Goal: Find specific page/section

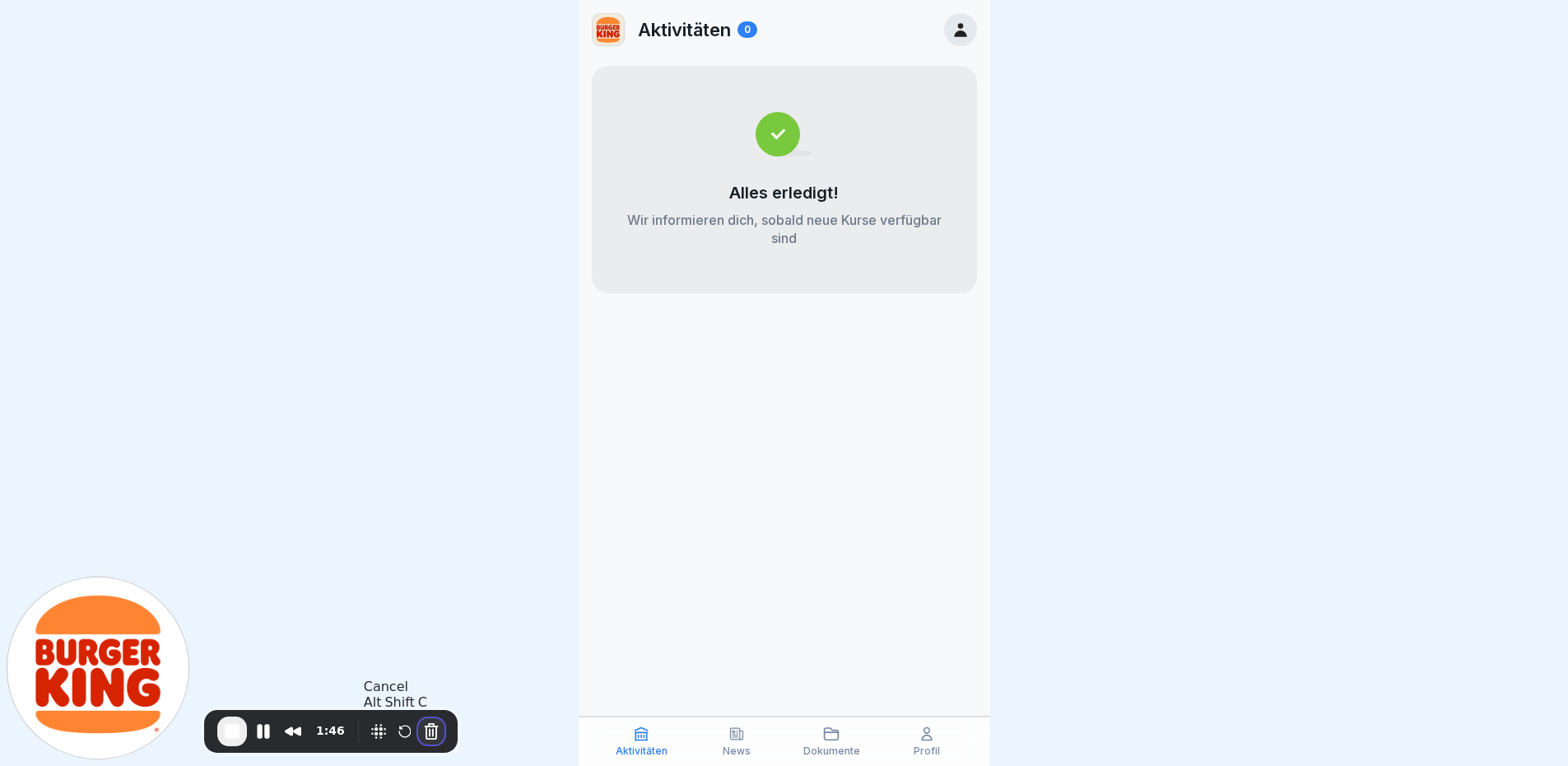
click at [422, 587] on button "Cancel Recording" at bounding box center [431, 731] width 27 height 27
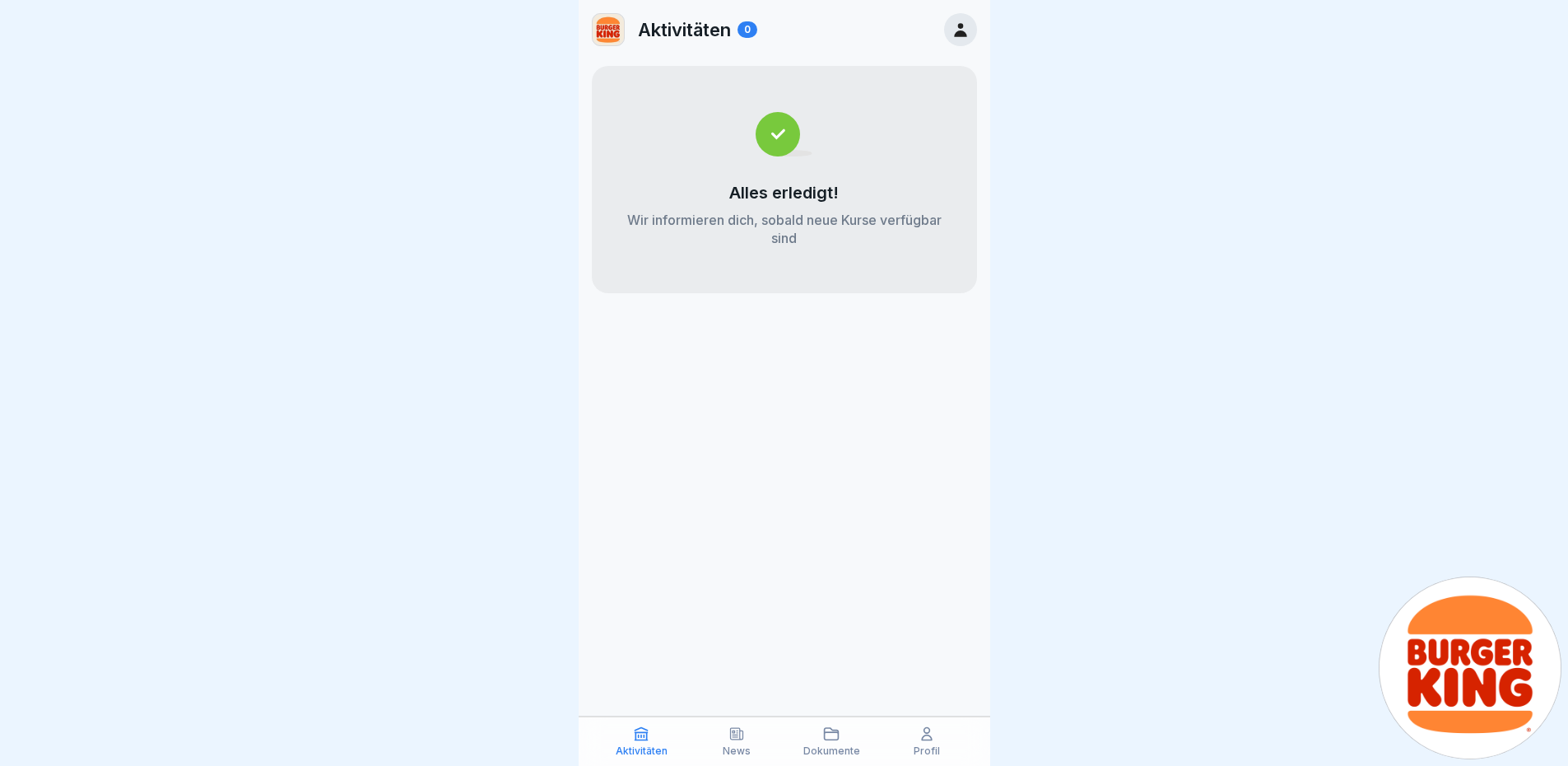
drag, startPoint x: 113, startPoint y: 661, endPoint x: 1580, endPoint y: 817, distance: 1475.3
click at [1251, 587] on html "Aktivitäten 0 Alles erledigt! Wir informieren dich, sobald neue Kurse verfügbar…" at bounding box center [784, 383] width 1568 height 766
click at [830, 587] on div "Dokumente" at bounding box center [832, 741] width 87 height 32
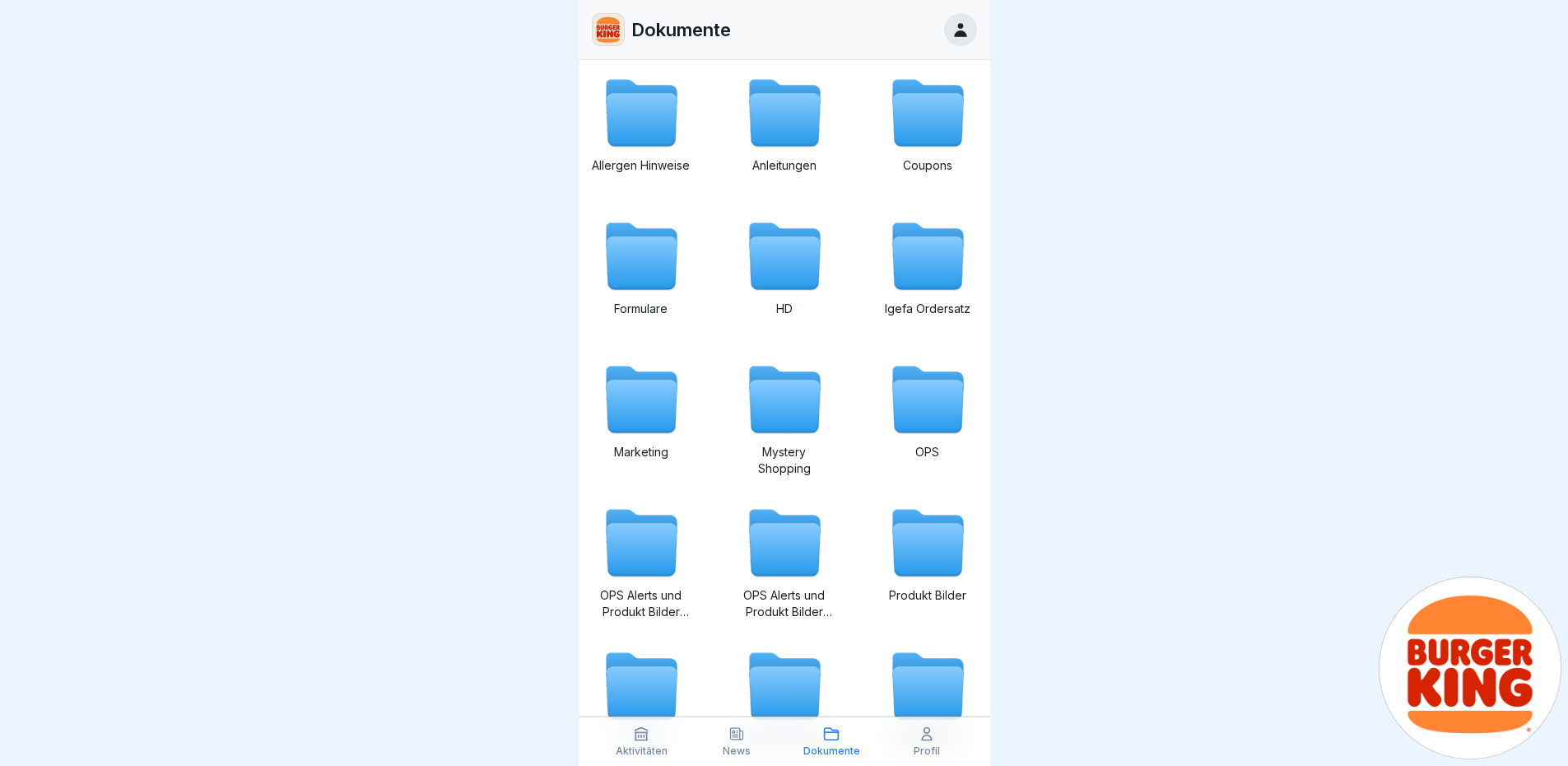
click at [649, 282] on icon at bounding box center [640, 264] width 71 height 53
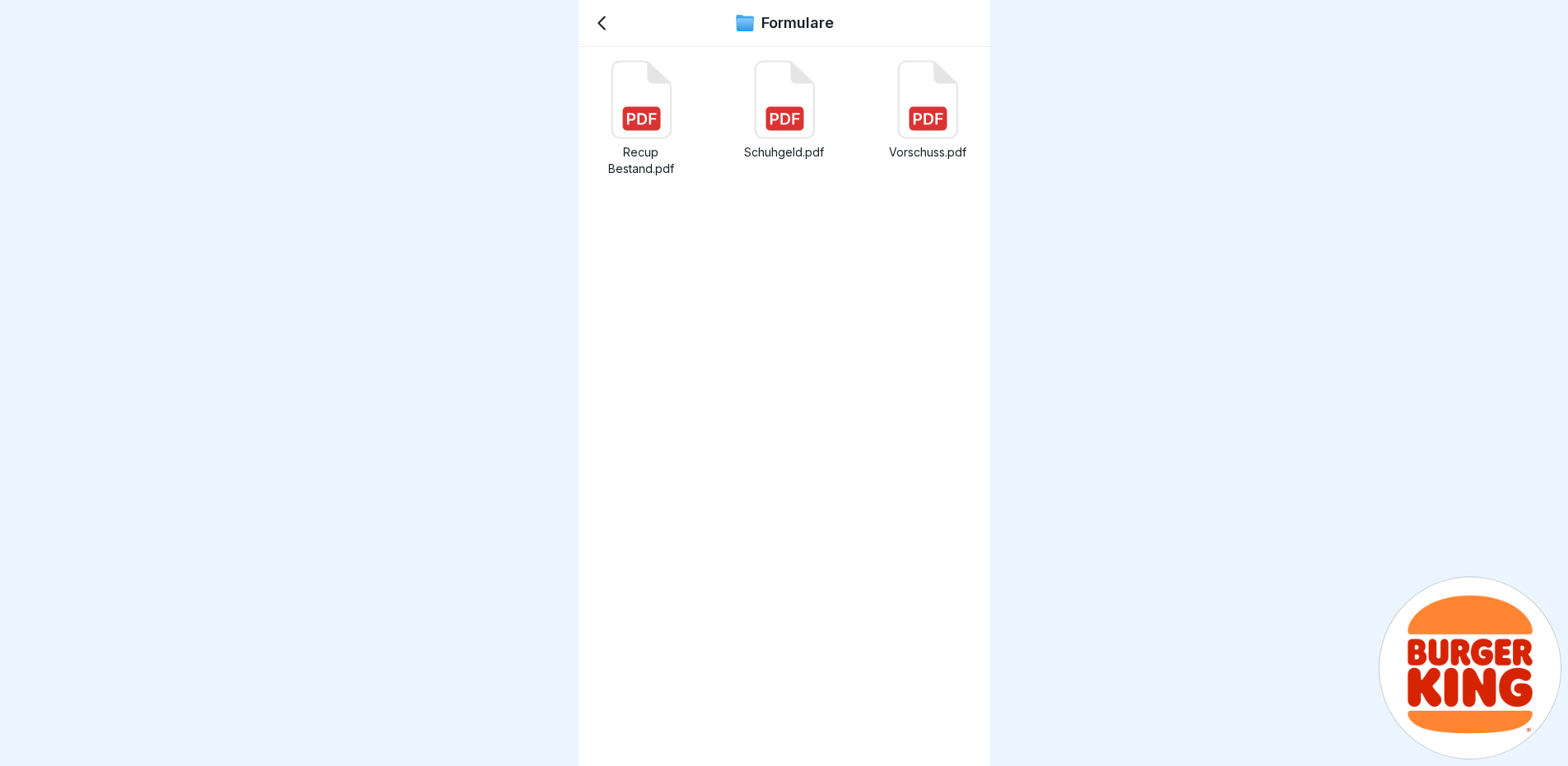
click at [630, 134] on icon at bounding box center [640, 100] width 58 height 76
